Goal: Information Seeking & Learning: Find specific fact

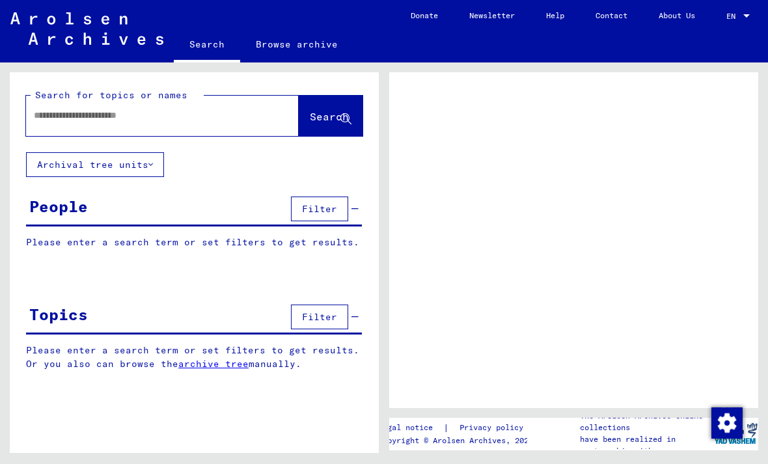
click at [176, 120] on input "text" at bounding box center [151, 116] width 234 height 14
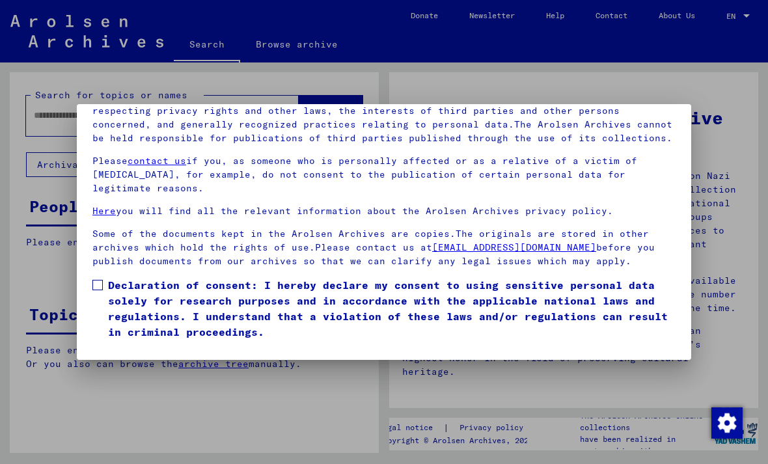
scroll to position [139, 0]
click at [732, 238] on div at bounding box center [384, 232] width 768 height 464
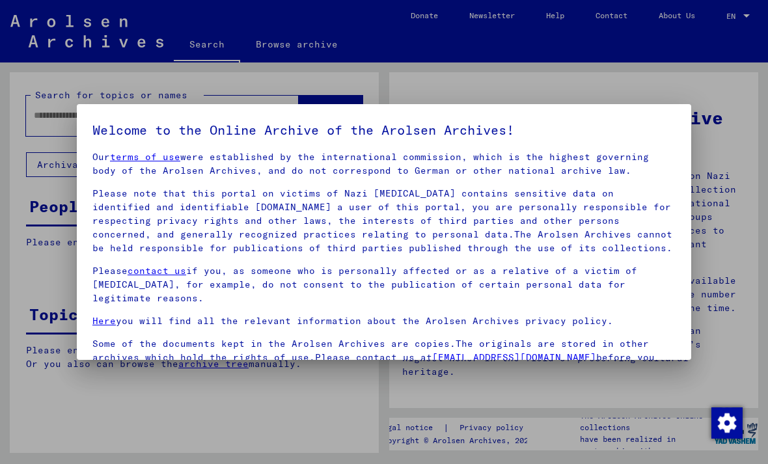
click at [744, 221] on div at bounding box center [384, 232] width 768 height 464
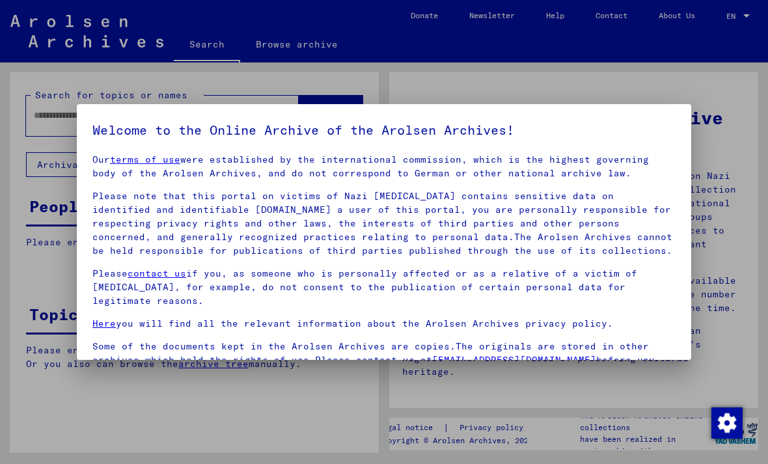
click at [744, 232] on div at bounding box center [384, 232] width 768 height 464
click at [743, 230] on div at bounding box center [384, 232] width 768 height 464
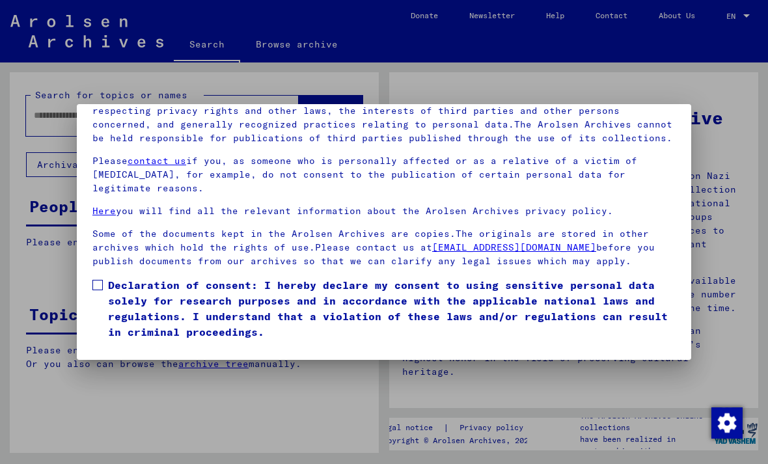
scroll to position [139, 0]
click at [93, 277] on label "Declaration of consent: I hereby declare my consent to using sensitive personal…" at bounding box center [383, 308] width 583 height 62
click at [111, 346] on button "I agree" at bounding box center [123, 358] width 63 height 25
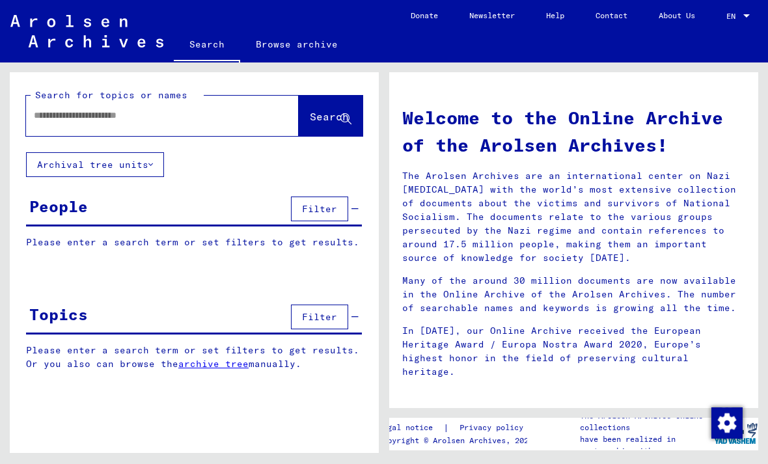
click at [56, 121] on input "text" at bounding box center [147, 116] width 226 height 14
click at [340, 110] on span "Search" at bounding box center [329, 116] width 39 height 13
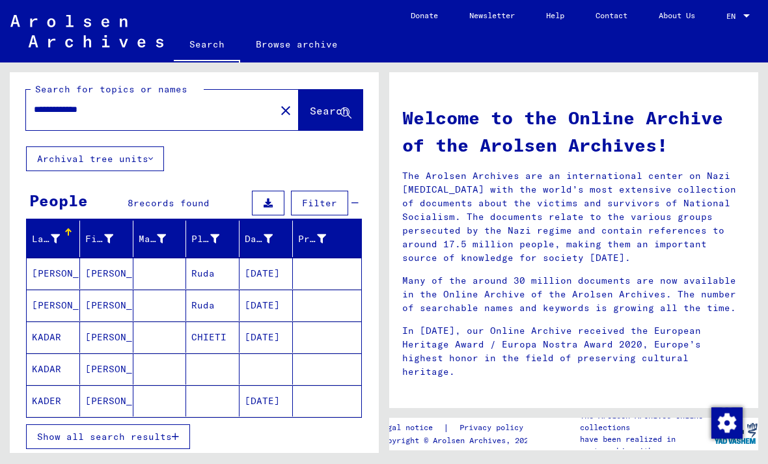
scroll to position [4, 0]
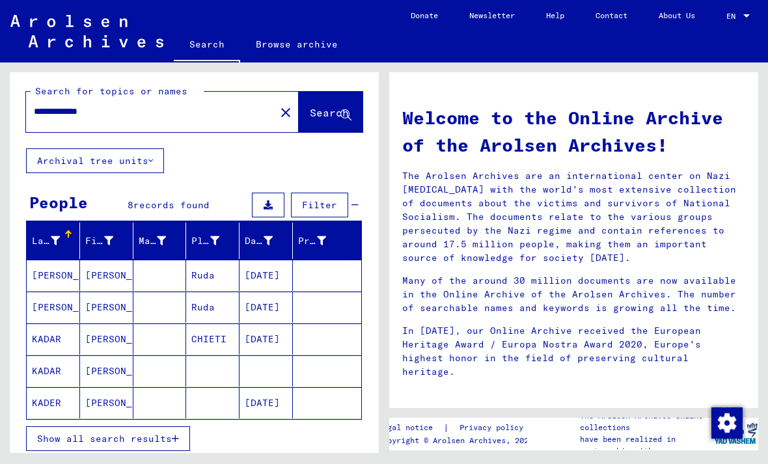
click at [143, 118] on input "**********" at bounding box center [147, 112] width 226 height 14
type input "**********"
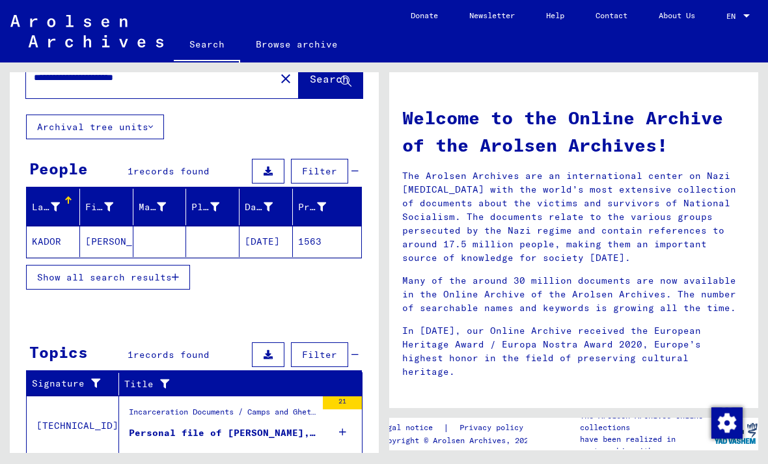
scroll to position [38, 0]
click at [44, 238] on mat-cell "KADOR" at bounding box center [53, 241] width 53 height 31
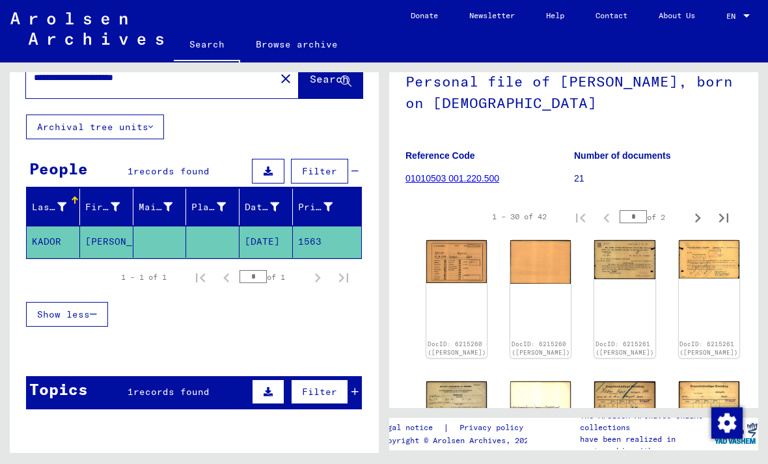
scroll to position [97, 0]
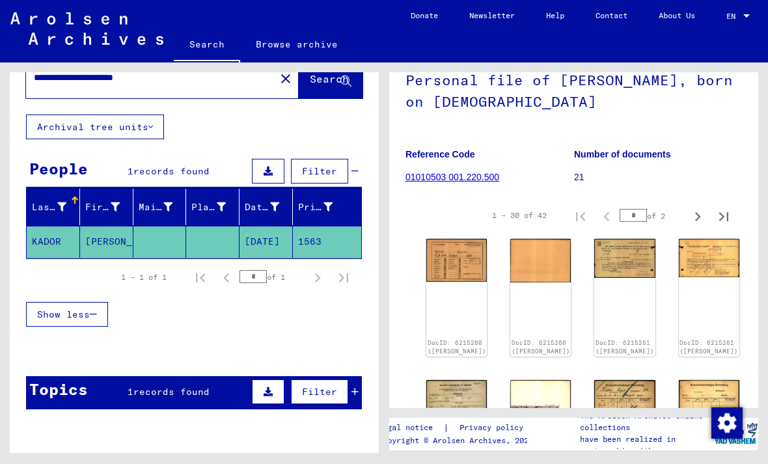
click at [440, 260] on img at bounding box center [456, 260] width 61 height 43
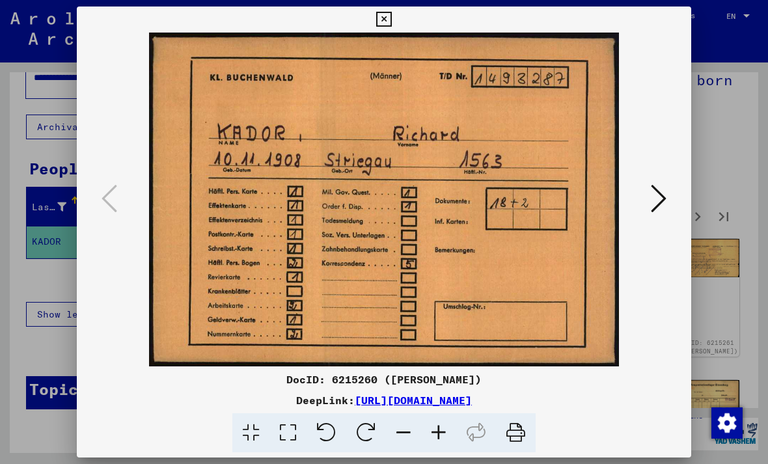
click at [655, 203] on icon at bounding box center [659, 198] width 16 height 31
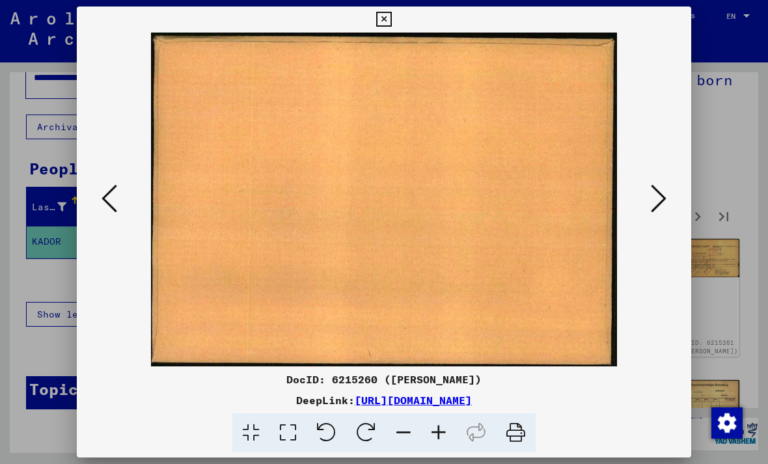
click at [652, 191] on icon at bounding box center [659, 198] width 16 height 31
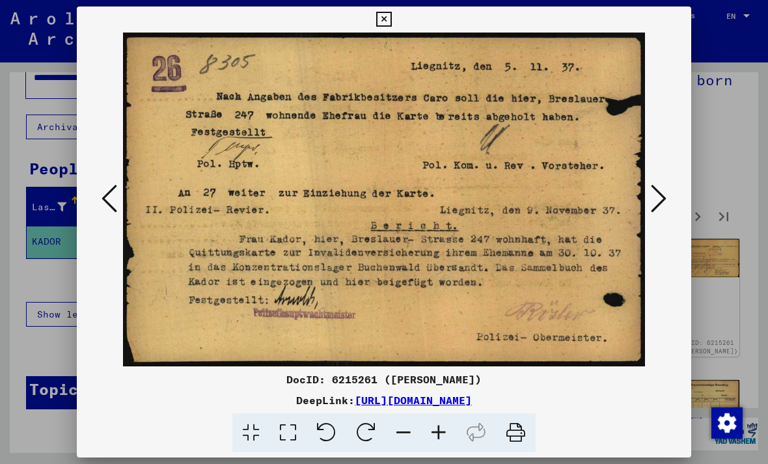
click at [652, 191] on icon at bounding box center [659, 198] width 16 height 31
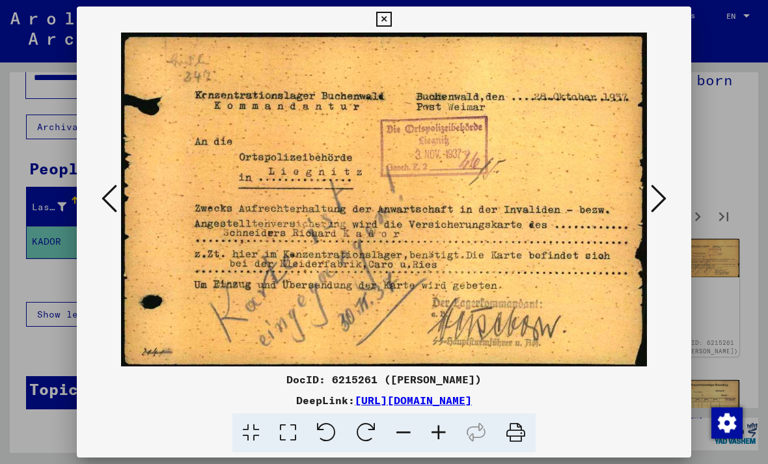
click at [660, 199] on icon at bounding box center [659, 198] width 16 height 31
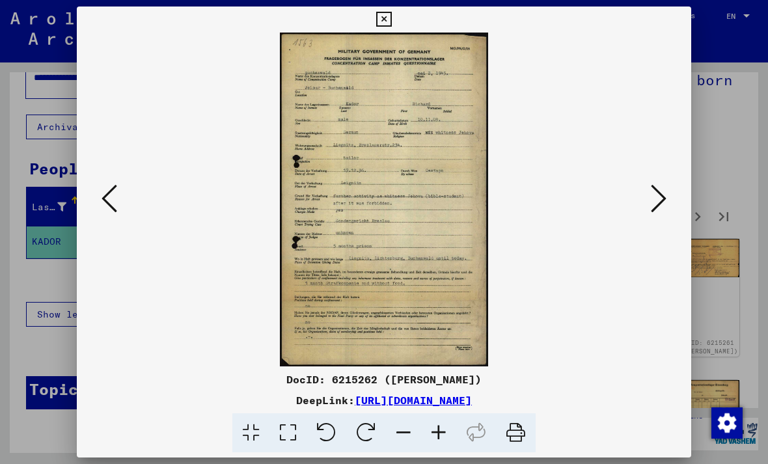
click at [663, 202] on icon at bounding box center [659, 198] width 16 height 31
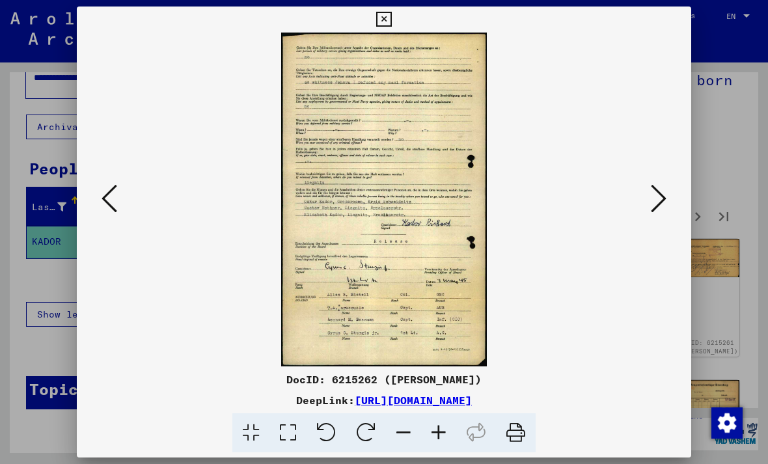
click at [660, 191] on icon at bounding box center [659, 198] width 16 height 31
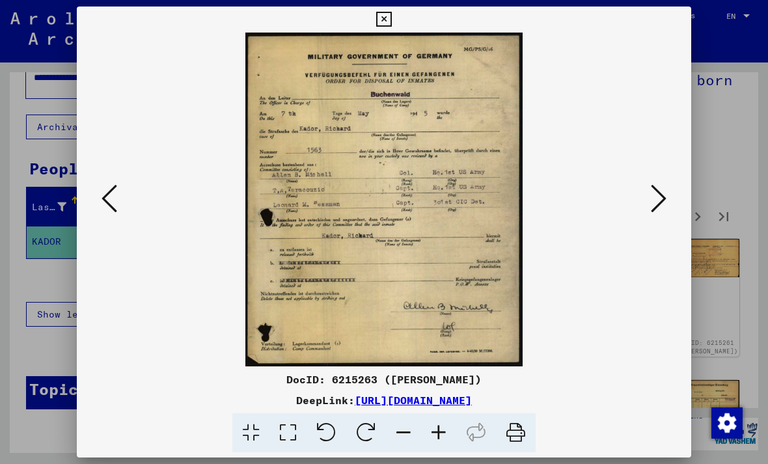
click at [391, 18] on icon at bounding box center [383, 20] width 15 height 16
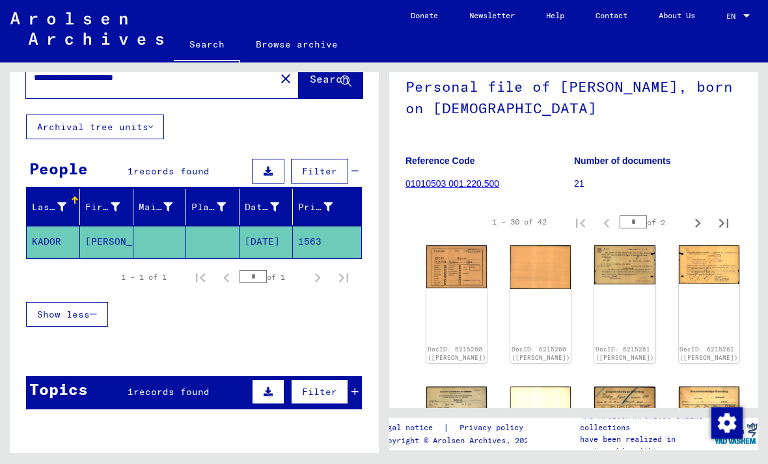
scroll to position [91, 0]
click at [443, 345] on link "DocID: 6215260 ([PERSON_NAME])" at bounding box center [456, 353] width 59 height 16
click at [433, 258] on img at bounding box center [456, 266] width 61 height 43
